Goal: Information Seeking & Learning: Find specific fact

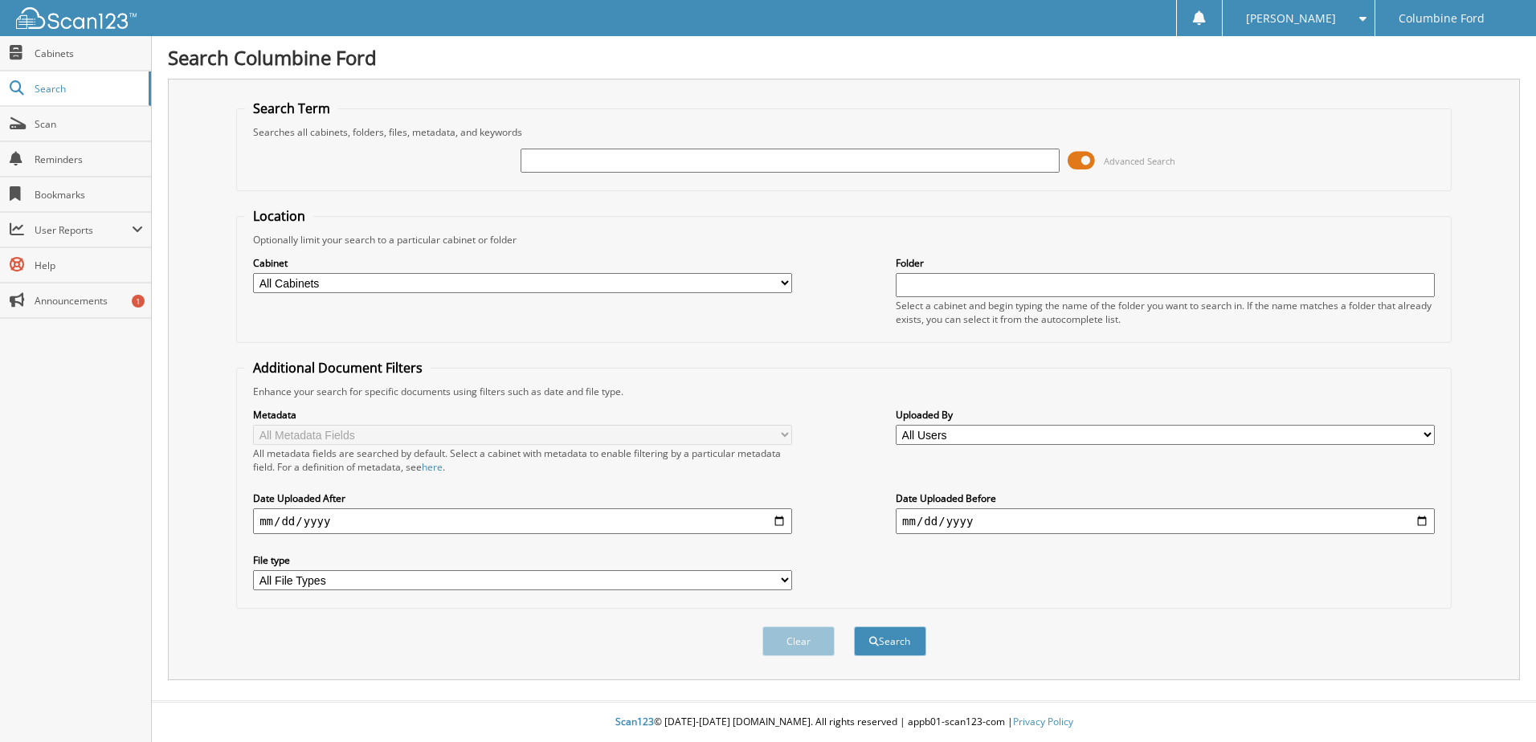
click at [627, 165] on input "text" at bounding box center [789, 161] width 539 height 24
type input "[PERSON_NAME]"
click at [854, 626] on button "Search" at bounding box center [890, 641] width 72 height 30
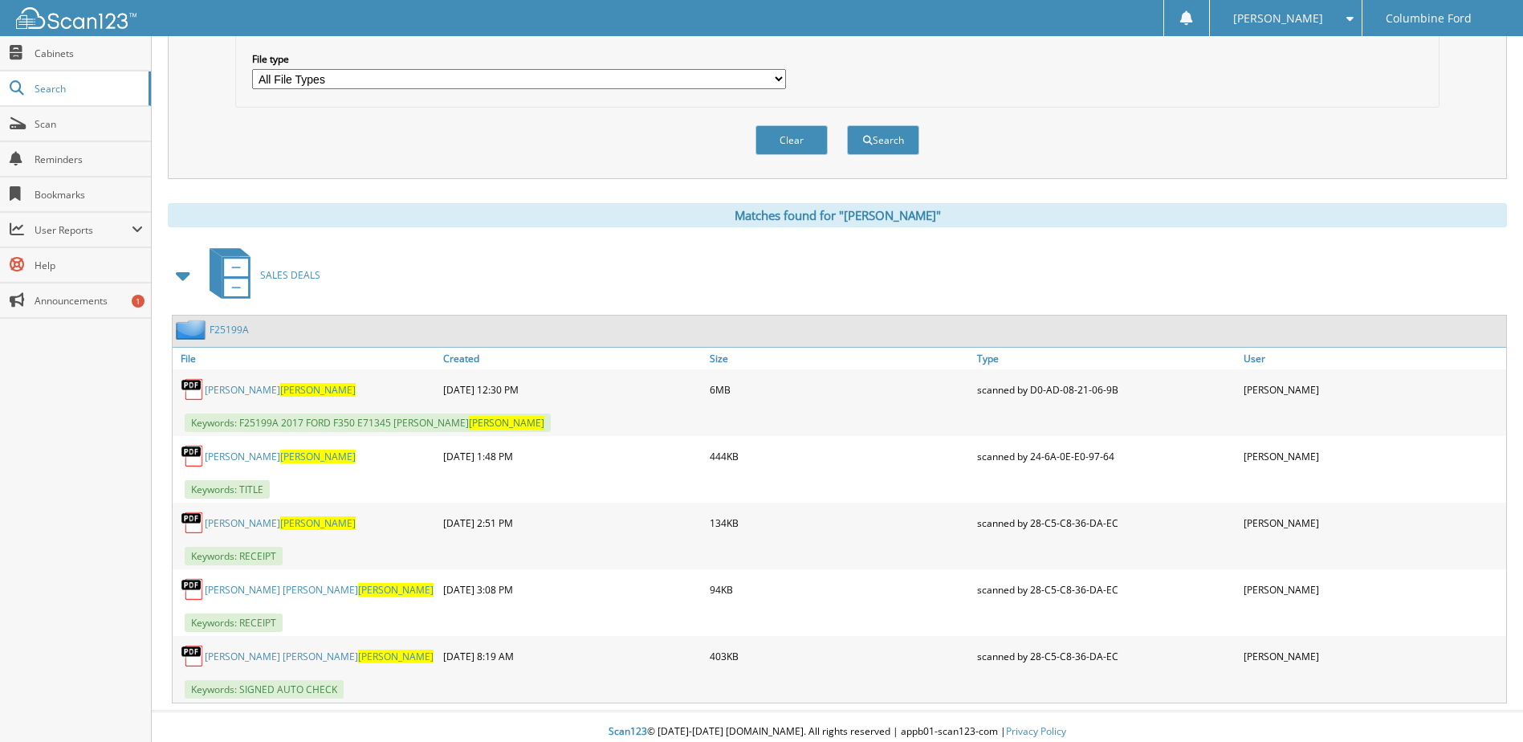
scroll to position [512, 0]
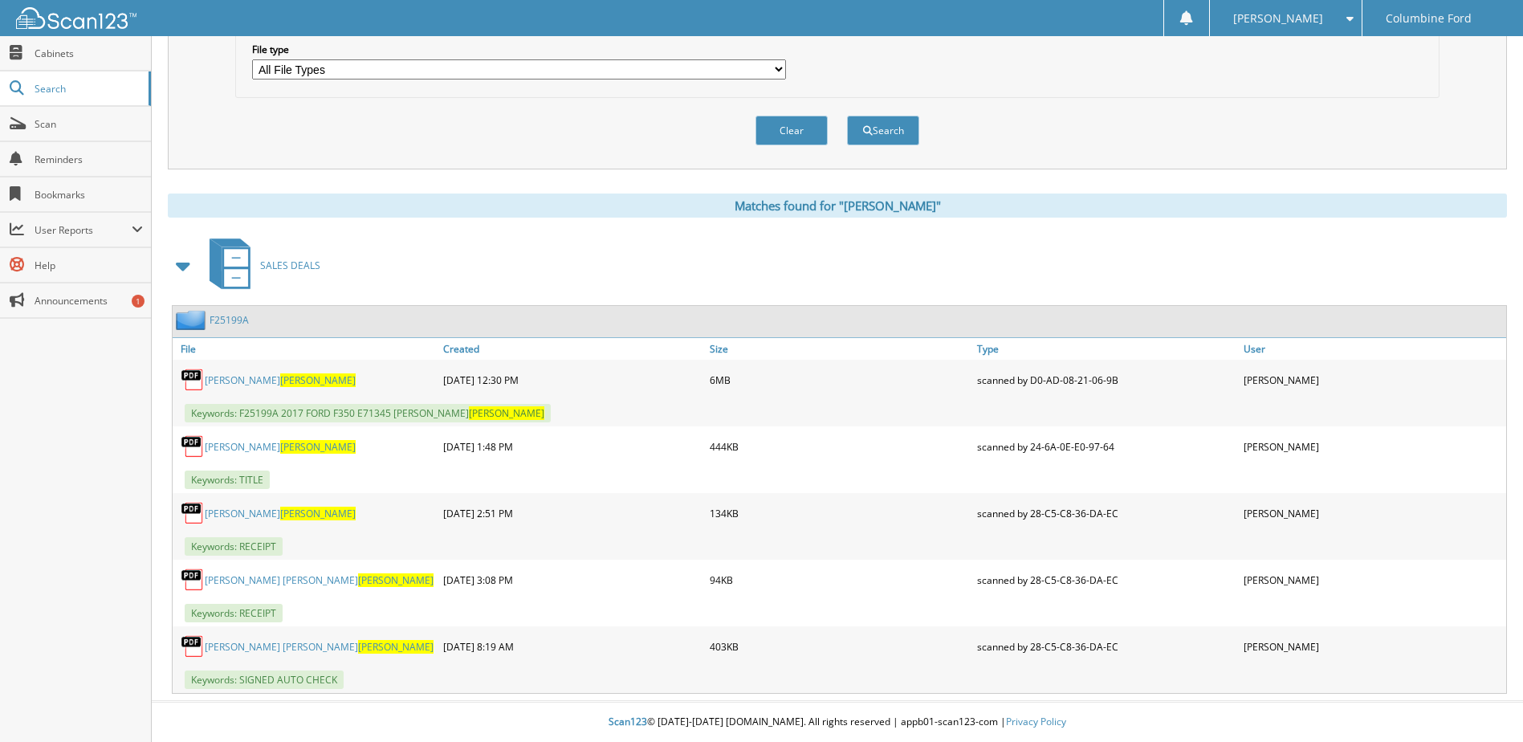
click at [280, 379] on span "[PERSON_NAME]" at bounding box center [317, 380] width 75 height 14
